Goal: Use online tool/utility

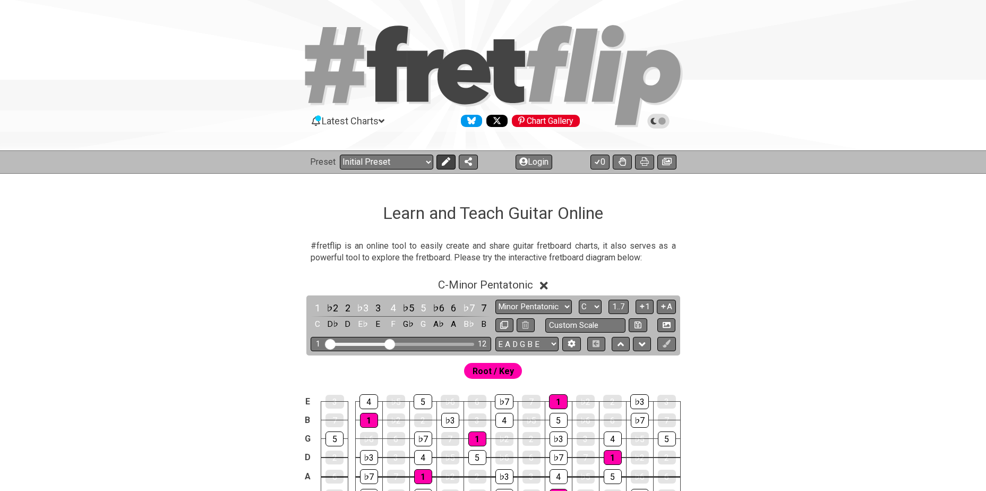
click at [442, 165] on icon at bounding box center [446, 161] width 8 height 8
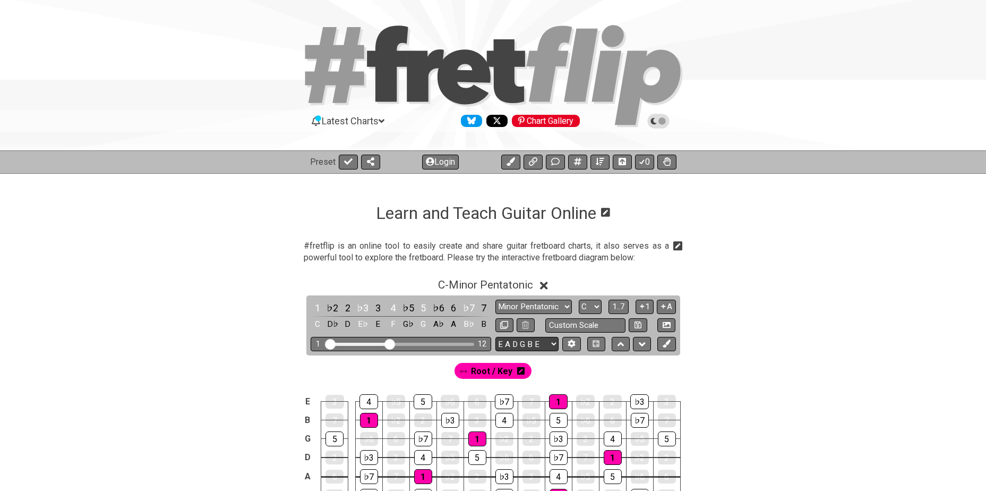
click at [522, 342] on select "E A D G B E E A D G B E E A D G B E B E A D F♯ B A D G C E A D A D G B E E♭ A♭ …" at bounding box center [526, 344] width 63 height 14
select select "A D G C F A D"
click at [495, 337] on select "E A D G B E E A D G B E E A D G B E B E A D F♯ B A D G C E A D A D G B E E♭ A♭ …" at bounding box center [526, 344] width 63 height 14
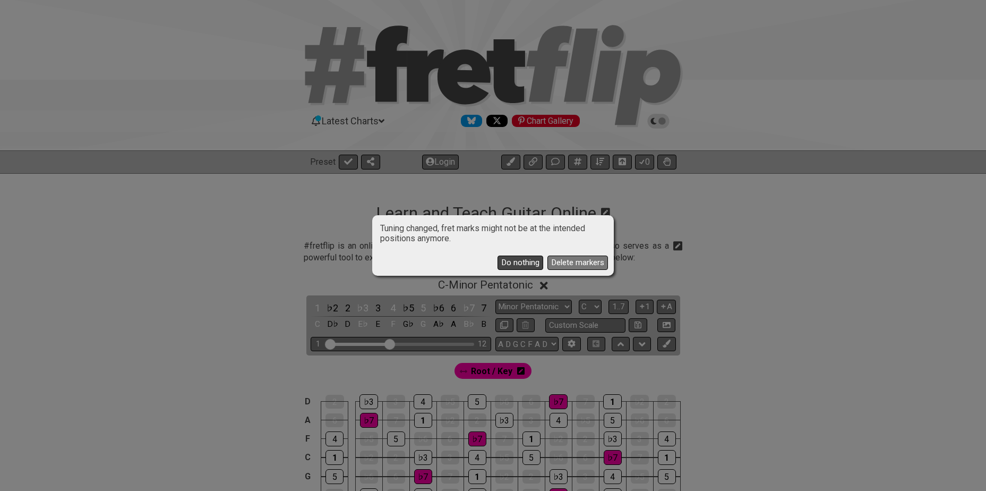
click at [517, 259] on button "Do nothing" at bounding box center [520, 262] width 46 height 14
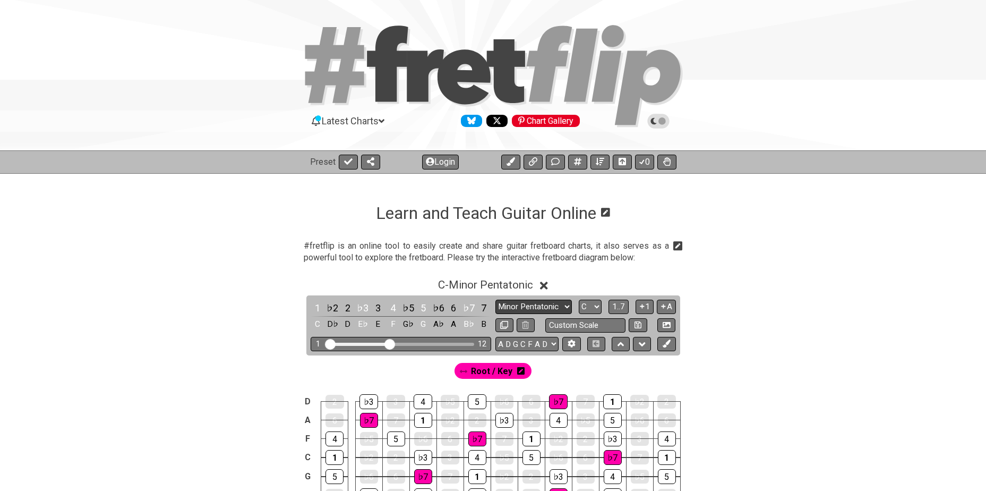
click at [552, 307] on select "Minor Pentatonic Click to edit Minor Pentatonic Major Pentatonic Minor Blues Ma…" at bounding box center [533, 306] width 76 height 14
select select "Major Pentatonic"
click at [495, 299] on select "Minor Pentatonic Click to edit Minor Pentatonic Major Pentatonic Minor Blues Ma…" at bounding box center [533, 306] width 76 height 14
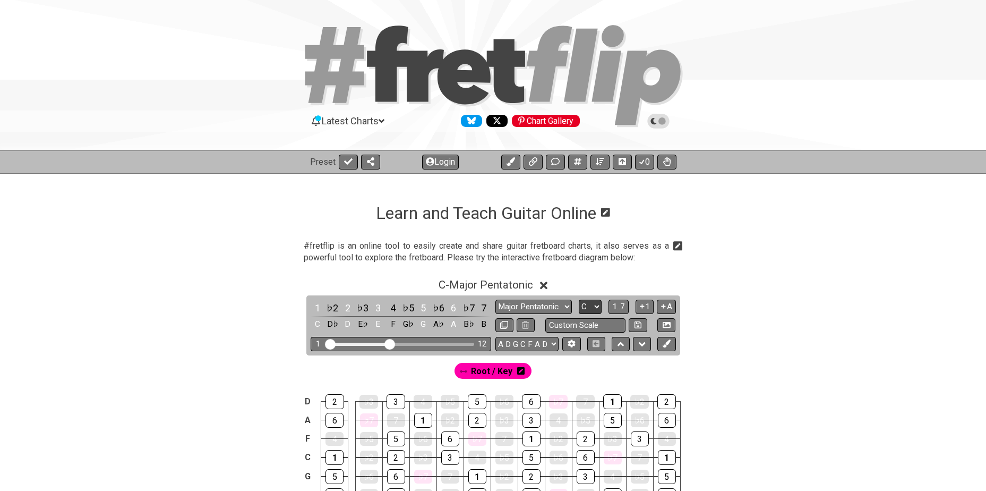
click at [585, 303] on select "A♭ A A♯ B♭ B C C♯ D♭ D D♯ E♭ E F F♯ G♭ G G♯" at bounding box center [590, 306] width 23 height 14
select select "G"
click at [579, 299] on select "A♭ A A♯ B♭ B C C♯ D♭ D D♯ E♭ E F F♯ G♭ G G♯" at bounding box center [590, 306] width 23 height 14
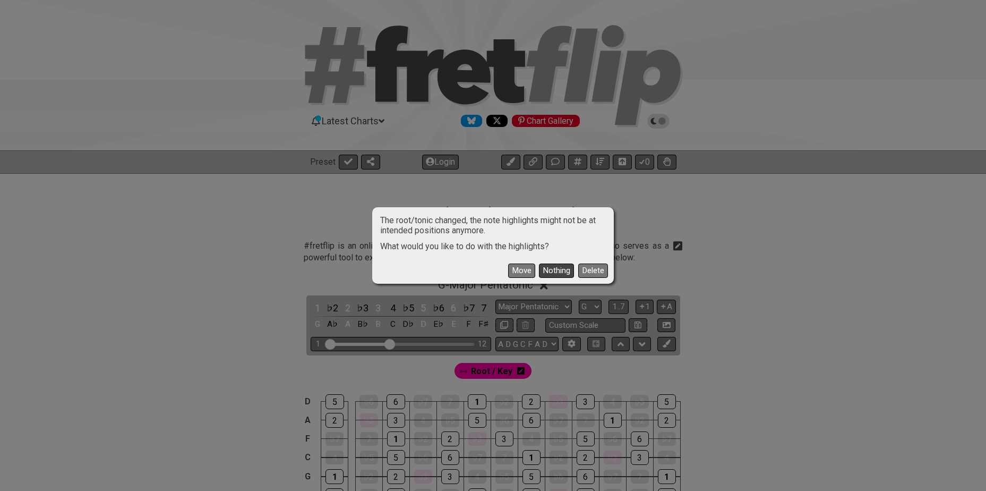
click at [554, 270] on button "Nothing" at bounding box center [556, 270] width 35 height 14
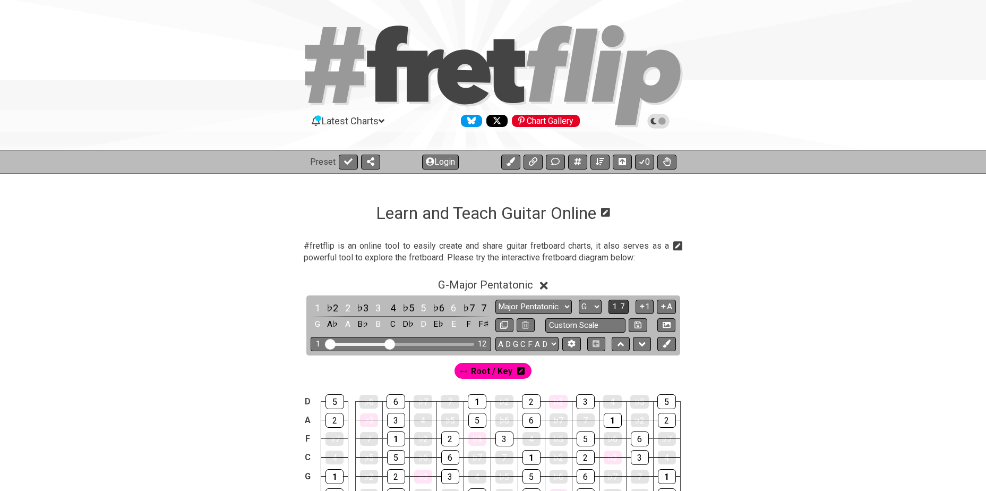
click at [623, 305] on span "1..7" at bounding box center [618, 307] width 13 height 10
click at [620, 310] on span "..." at bounding box center [618, 307] width 5 height 10
drag, startPoint x: 386, startPoint y: 344, endPoint x: 457, endPoint y: 344, distance: 70.6
click at [457, 343] on input "Visible fret range" at bounding box center [400, 343] width 151 height 0
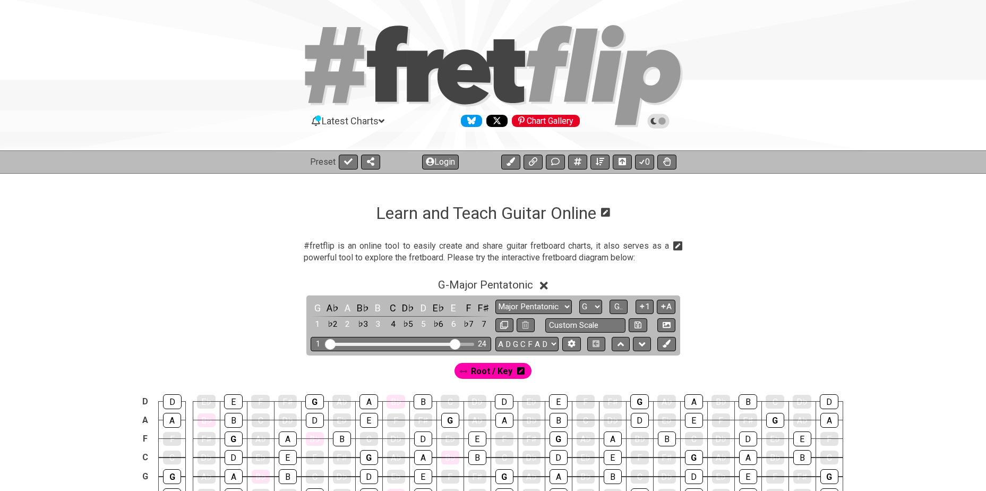
click at [520, 370] on icon at bounding box center [520, 370] width 7 height 8
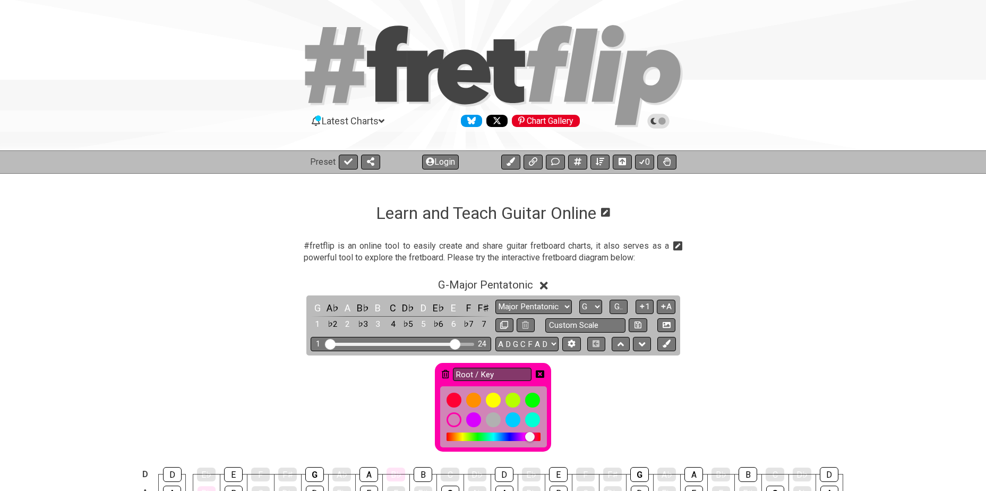
click at [445, 374] on icon at bounding box center [445, 374] width 7 height 8
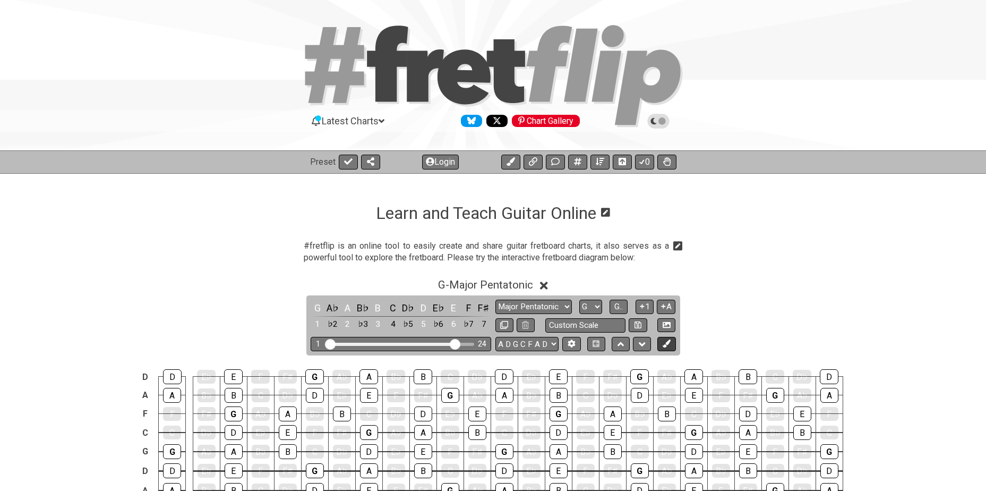
click at [667, 345] on icon at bounding box center [667, 343] width 8 height 8
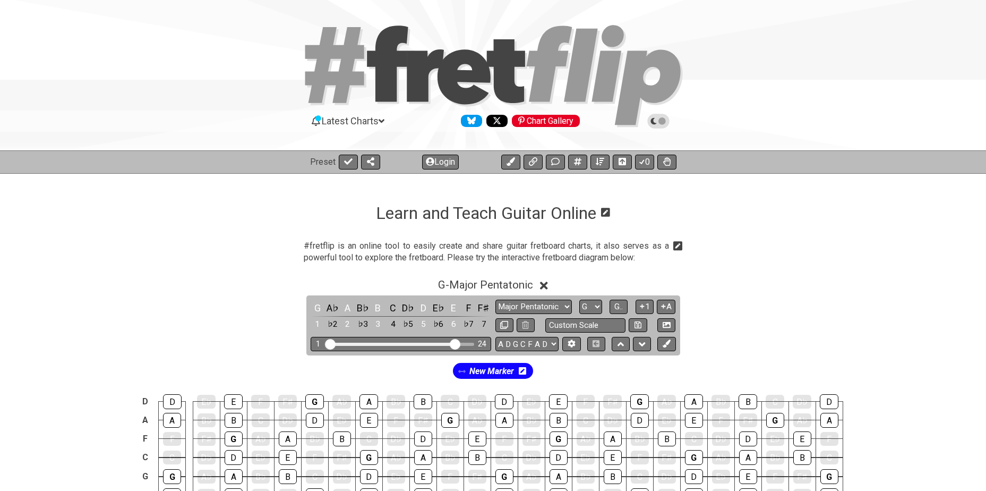
click at [522, 371] on icon at bounding box center [522, 370] width 7 height 8
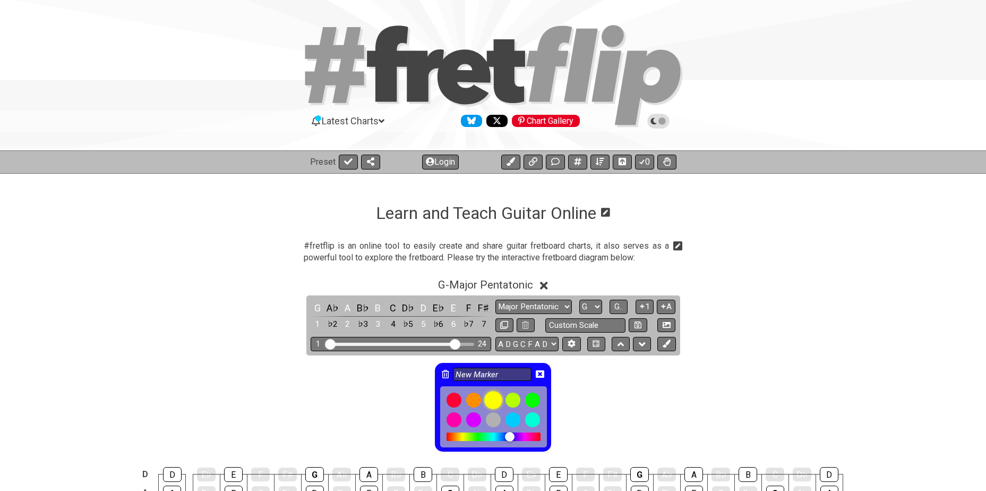
click at [496, 398] on div at bounding box center [493, 400] width 18 height 18
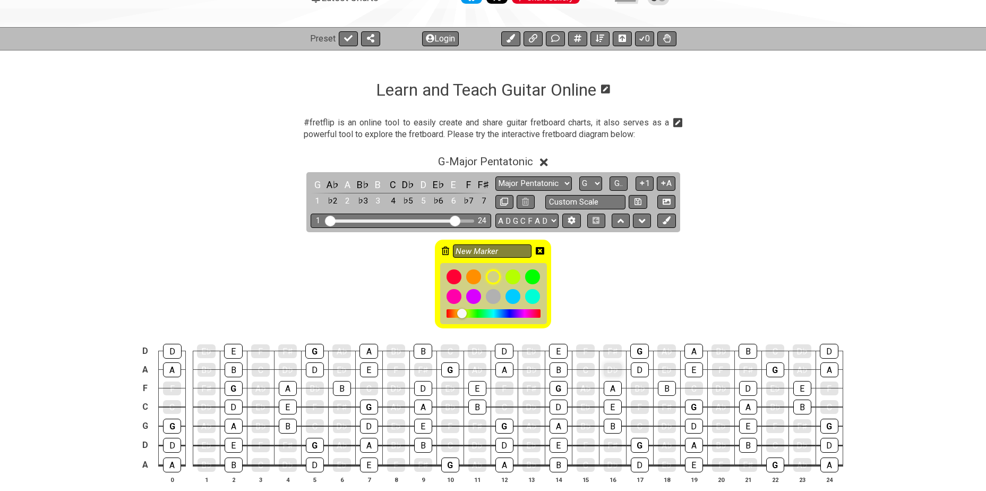
scroll to position [124, 0]
click at [171, 425] on div "G" at bounding box center [172, 425] width 18 height 15
click at [233, 386] on div "G" at bounding box center [234, 387] width 18 height 15
click at [314, 443] on div "G" at bounding box center [315, 444] width 18 height 15
click at [313, 352] on div "G" at bounding box center [314, 350] width 19 height 15
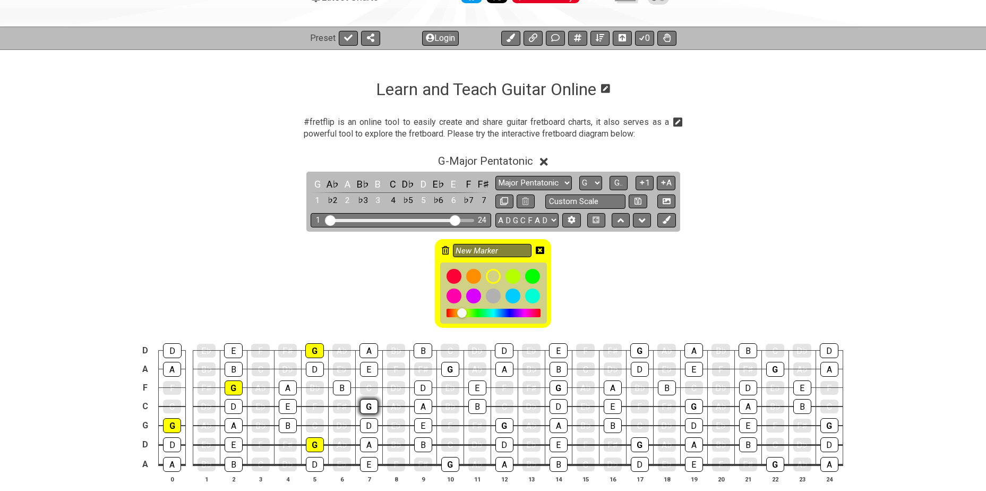
click at [365, 407] on div "G" at bounding box center [369, 406] width 18 height 15
click at [444, 459] on div "G" at bounding box center [450, 464] width 18 height 15
click at [449, 370] on div "G" at bounding box center [450, 369] width 18 height 15
click at [505, 422] on div "G" at bounding box center [504, 425] width 18 height 15
click at [557, 385] on div "G" at bounding box center [559, 387] width 18 height 15
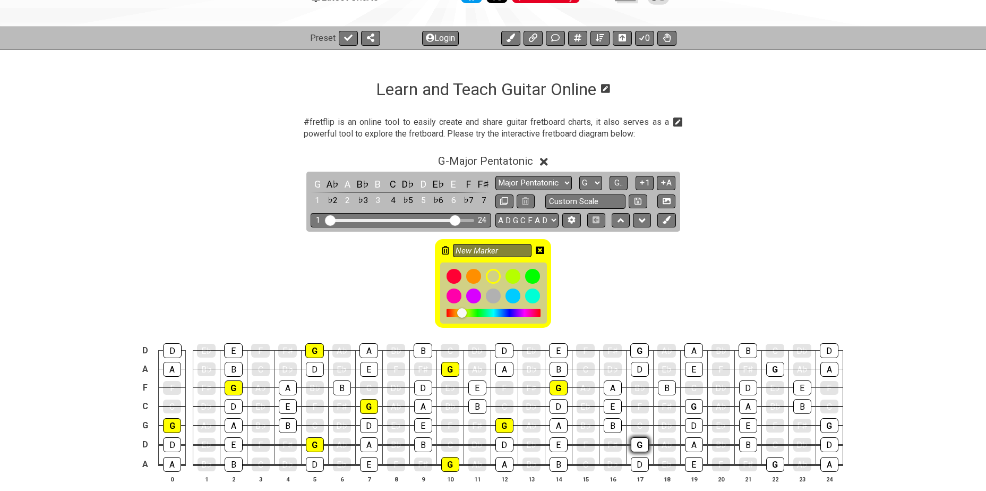
click at [638, 442] on div "G" at bounding box center [640, 444] width 18 height 15
click at [633, 350] on div "G" at bounding box center [639, 350] width 19 height 15
click at [696, 407] on div "G" at bounding box center [694, 406] width 18 height 15
click at [770, 461] on div "G" at bounding box center [775, 464] width 18 height 15
click at [774, 364] on div "G" at bounding box center [775, 369] width 18 height 15
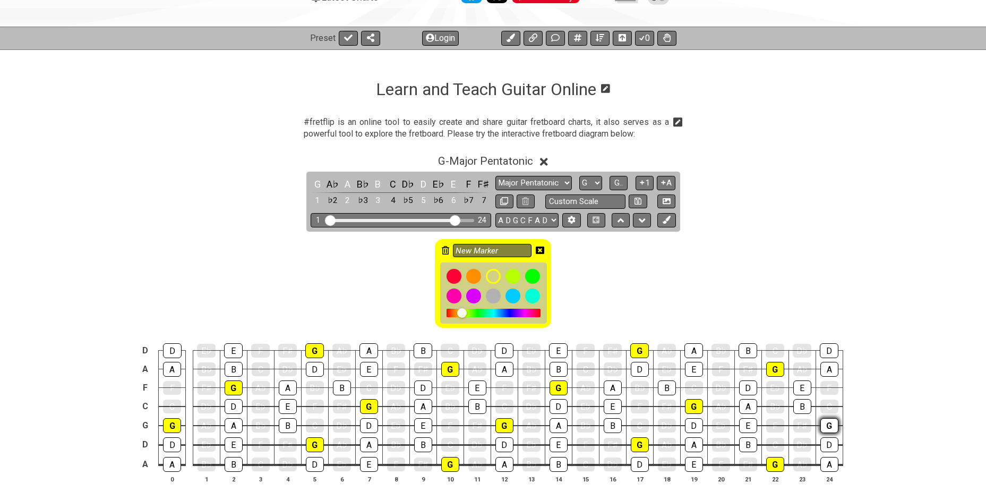
click at [827, 420] on div "G" at bounding box center [829, 425] width 18 height 15
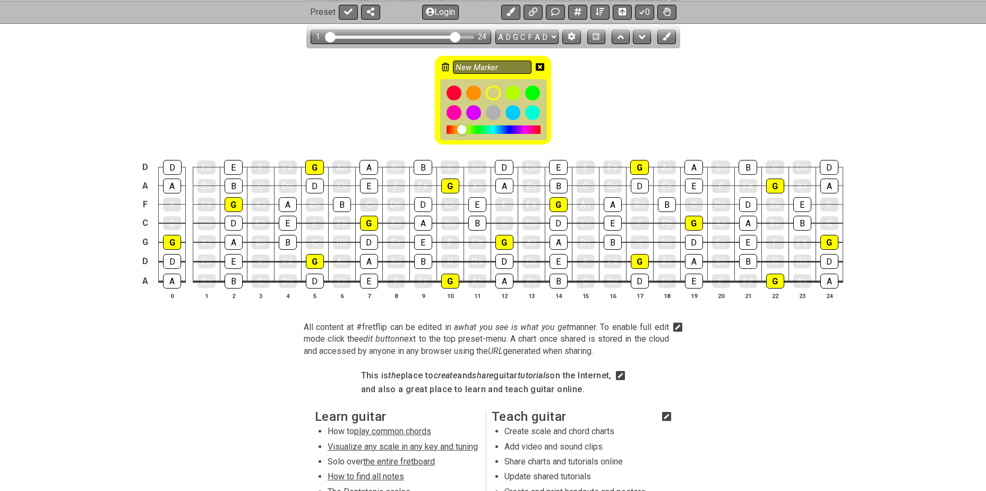
scroll to position [301, 0]
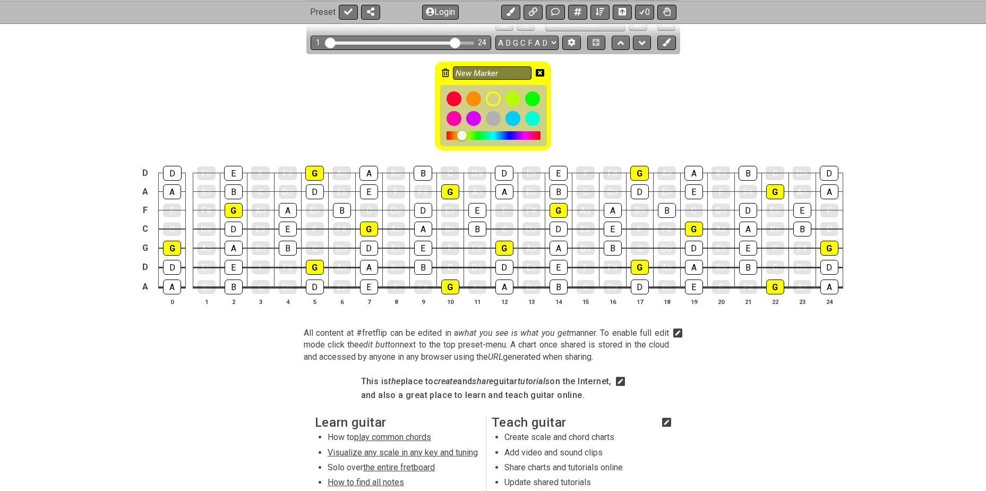
click at [540, 73] on icon at bounding box center [540, 72] width 8 height 8
